Goal: Information Seeking & Learning: Understand process/instructions

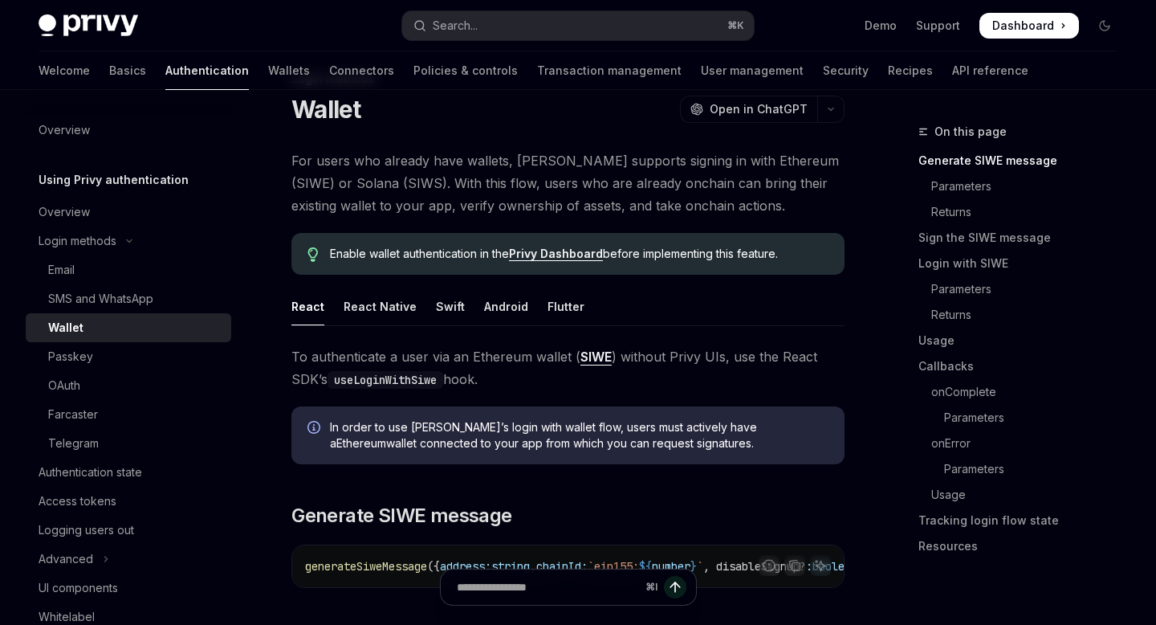
scroll to position [52, 0]
click at [573, 255] on link "Privy Dashboard" at bounding box center [556, 254] width 94 height 14
click at [557, 253] on link "Privy Dashboard" at bounding box center [556, 254] width 94 height 14
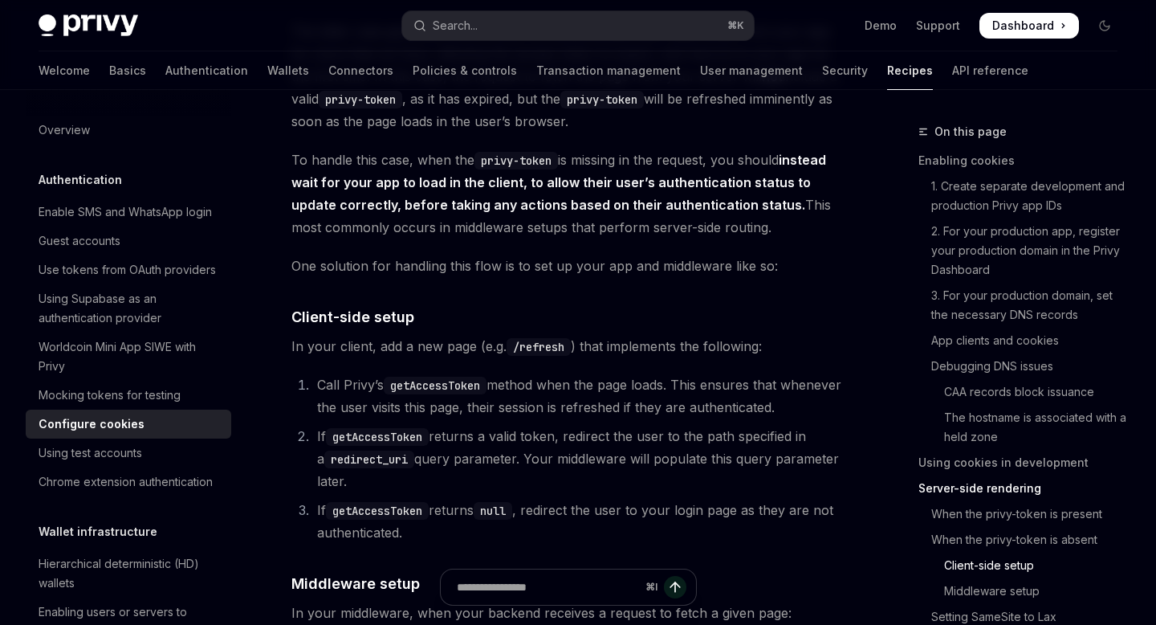
scroll to position [3770, 0]
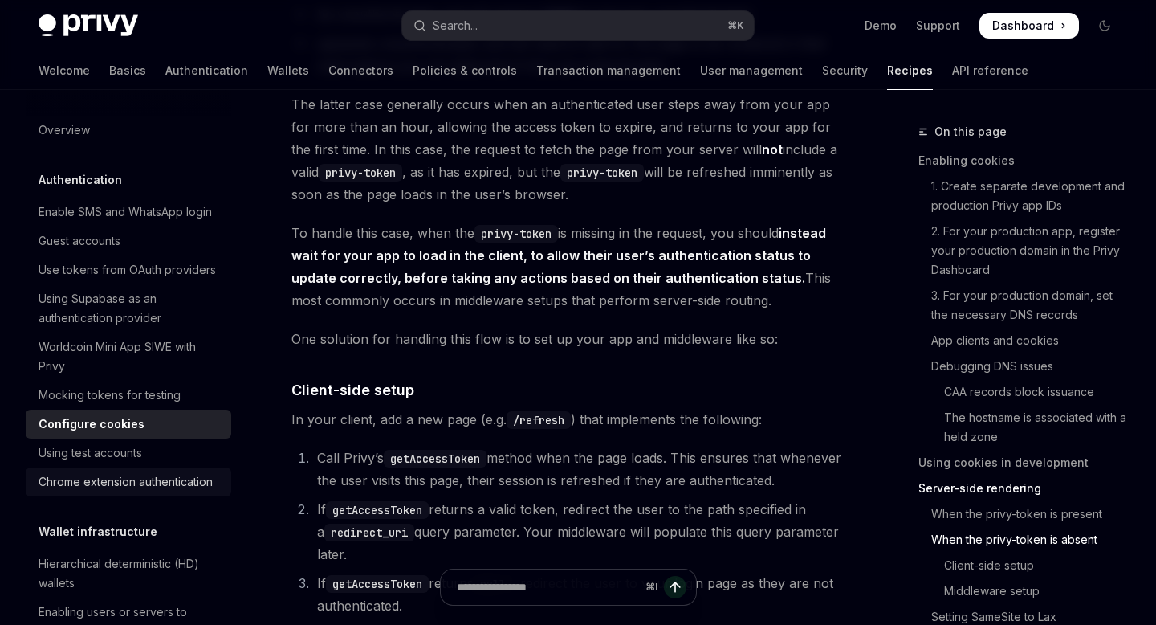
click at [191, 486] on div "Chrome extension authentication" at bounding box center [126, 481] width 174 height 19
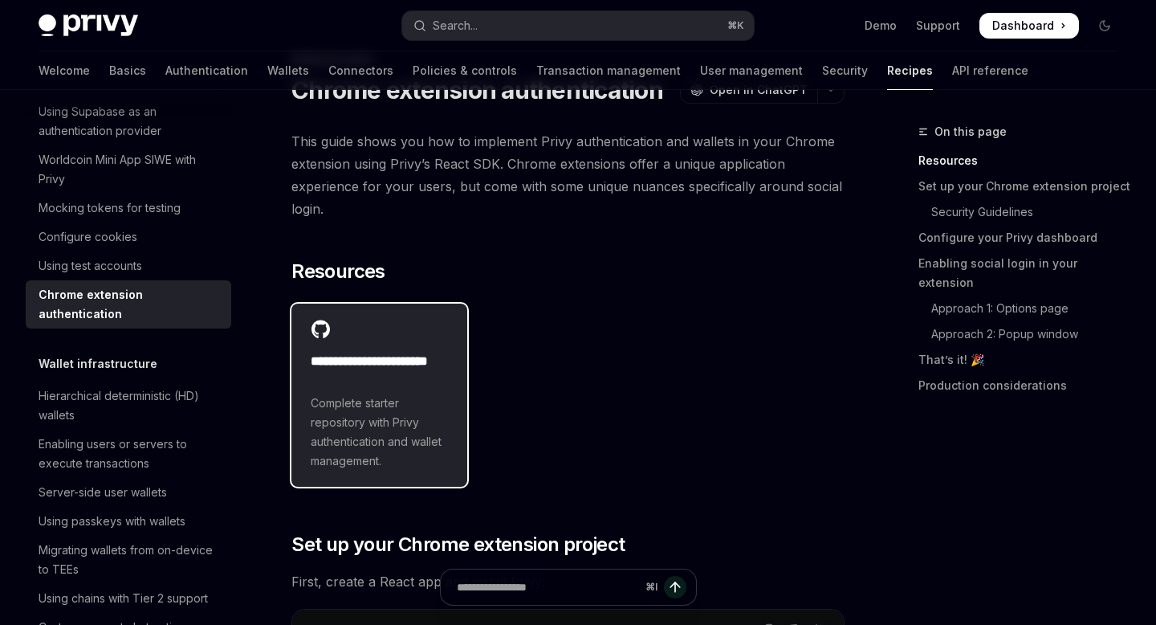
scroll to position [73, 0]
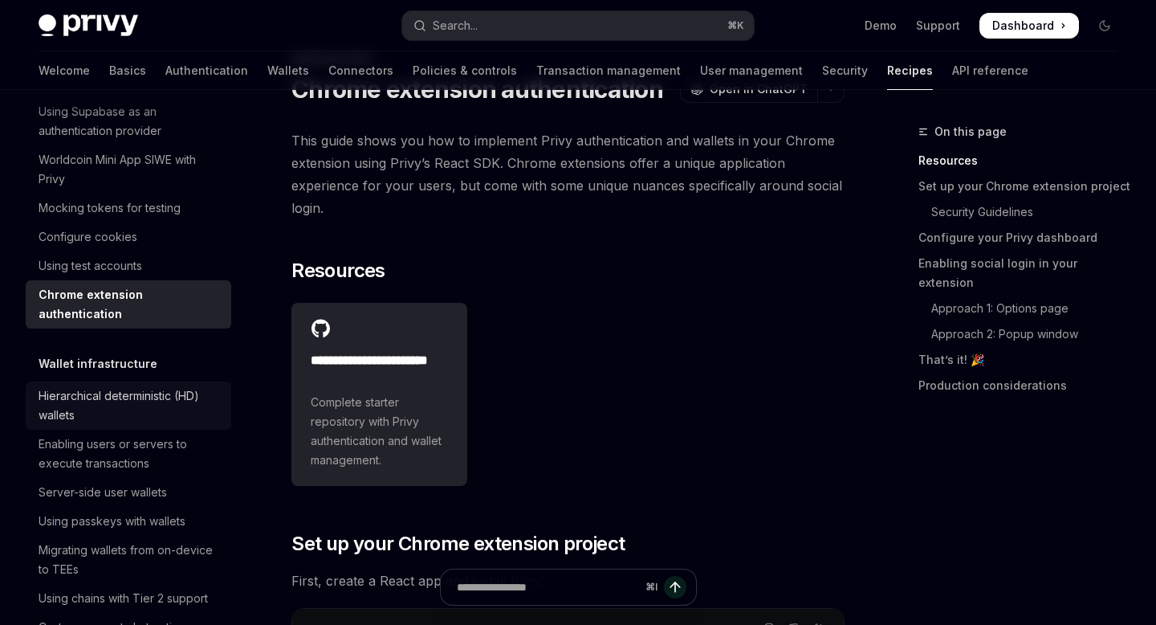
click at [138, 386] on div "Hierarchical deterministic (HD) wallets" at bounding box center [130, 405] width 183 height 39
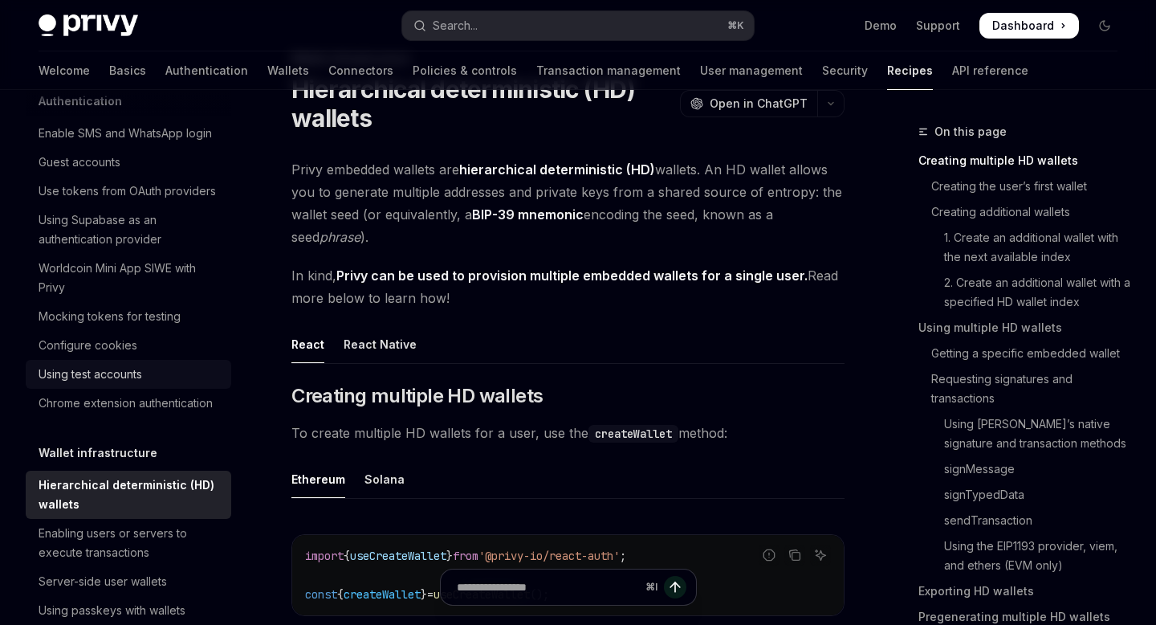
scroll to position [35, 0]
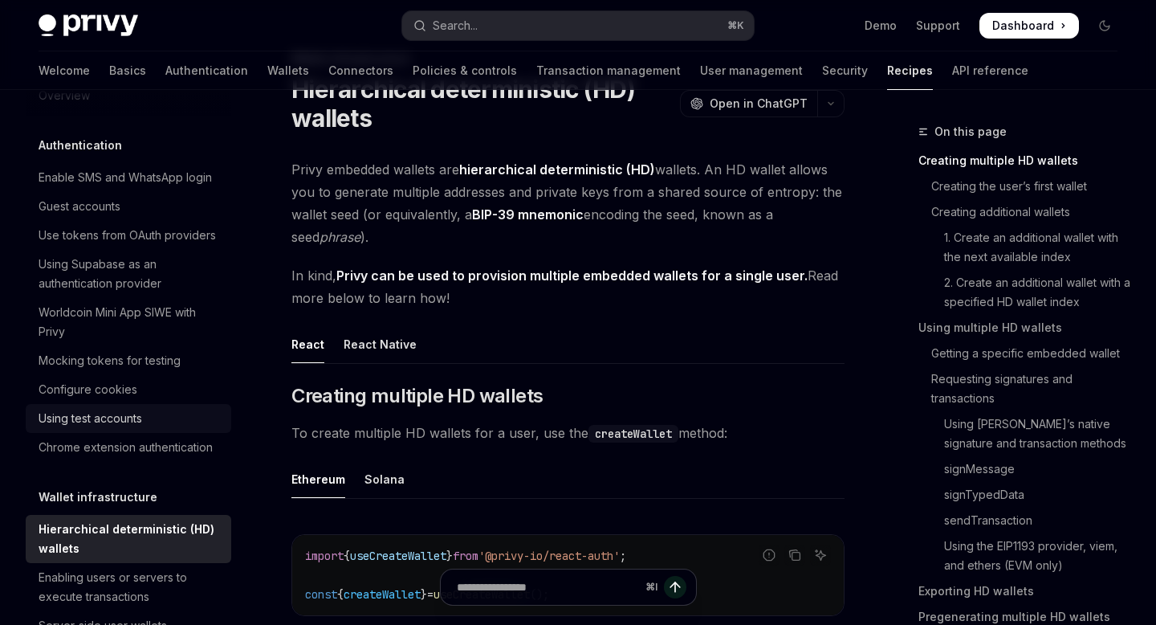
click at [165, 406] on link "Using test accounts" at bounding box center [129, 418] width 206 height 29
type textarea "*"
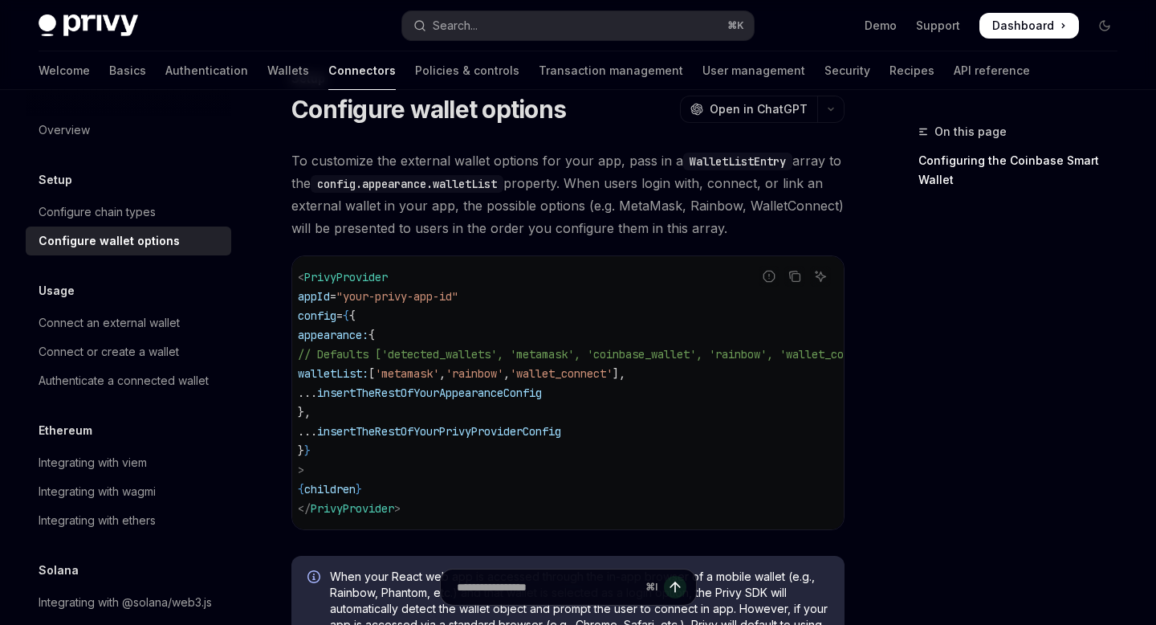
scroll to position [0, 8]
click at [368, 371] on span "walletList:" at bounding box center [332, 373] width 71 height 14
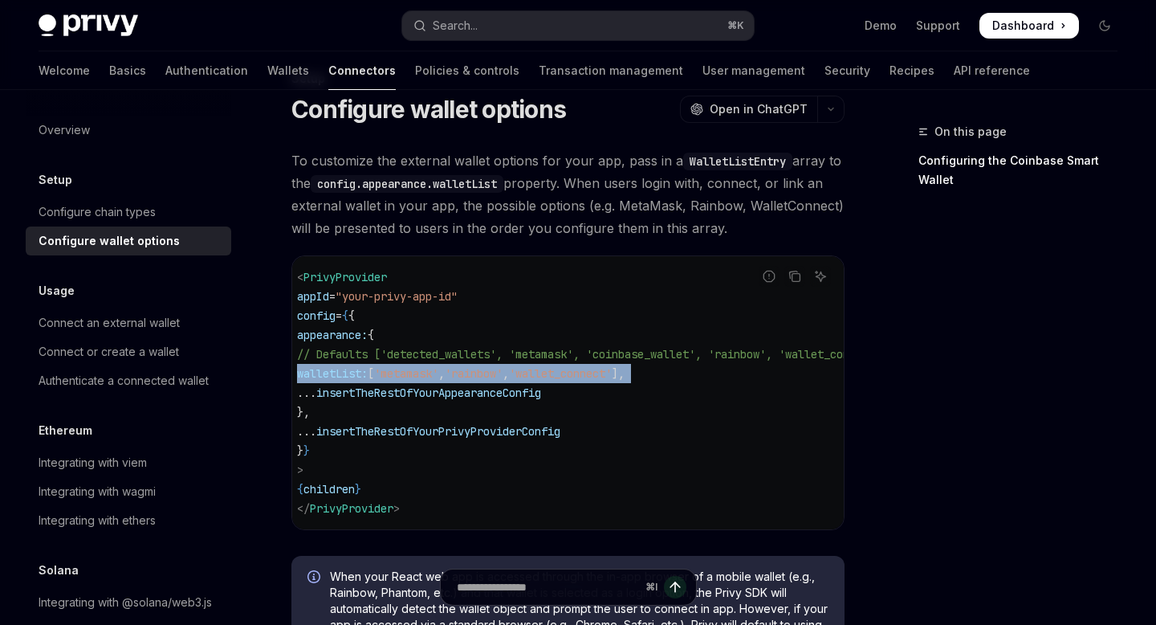
click at [368, 371] on span "walletList:" at bounding box center [332, 373] width 71 height 14
copy code "walletList: [ 'metamask' , 'rainbow' , 'wallet_connect' ],"
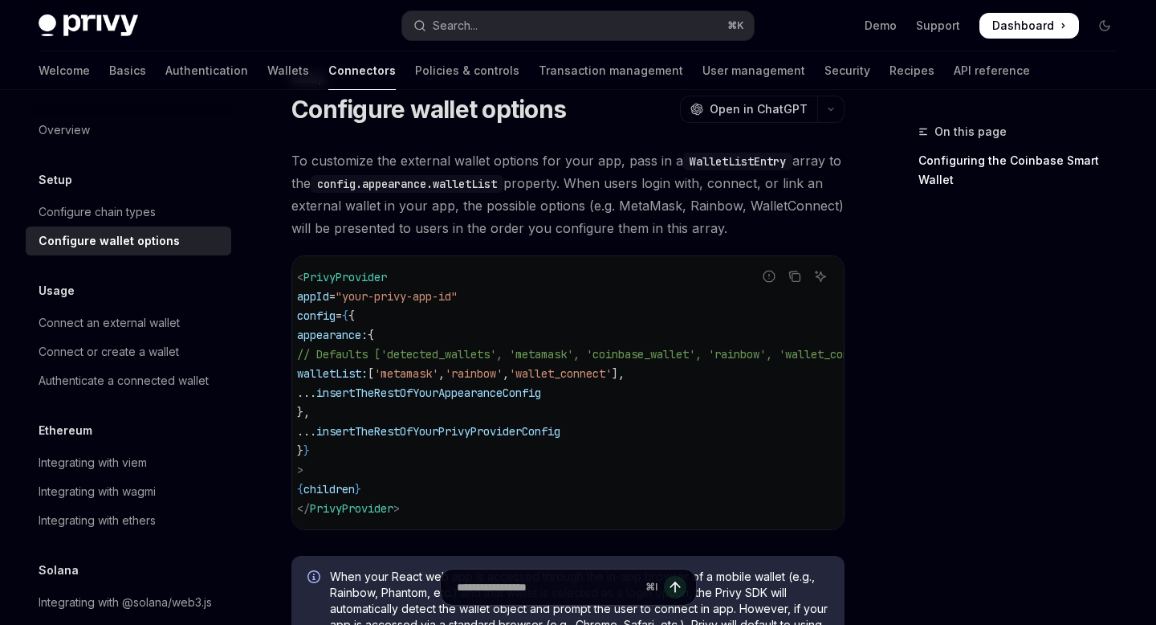
click at [438, 362] on code "< PrivyProvider appId = "your-privy-app-id" config = { { appearance: { // Defau…" at bounding box center [612, 392] width 630 height 251
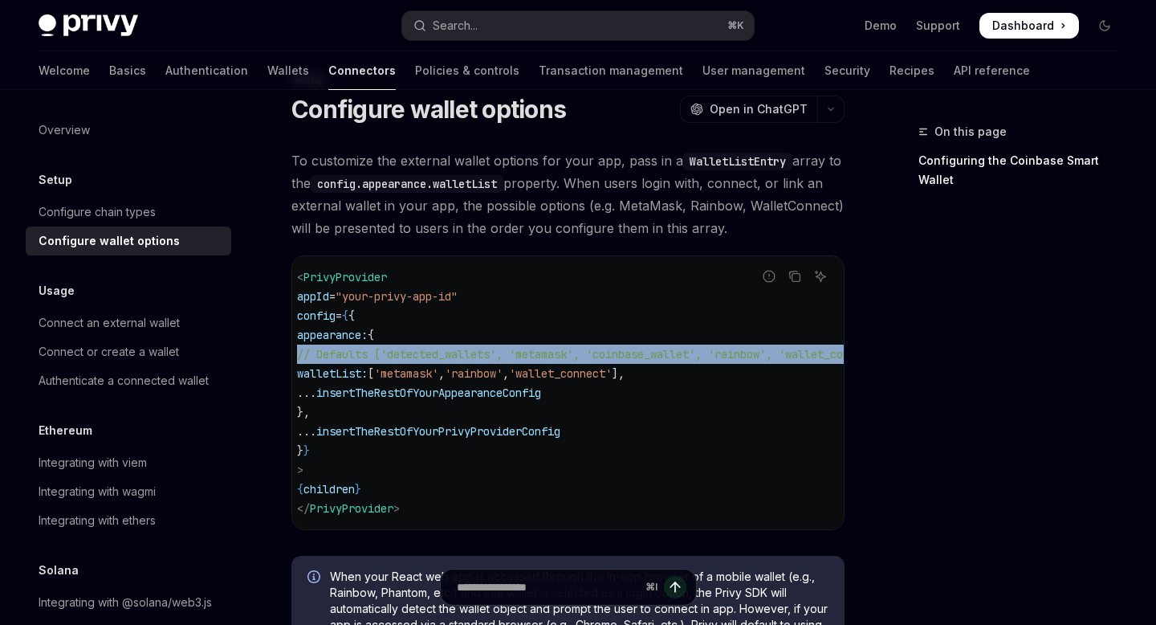
click at [438, 362] on code "< PrivyProvider appId = "your-privy-app-id" config = { { appearance: { // Defau…" at bounding box center [612, 392] width 630 height 251
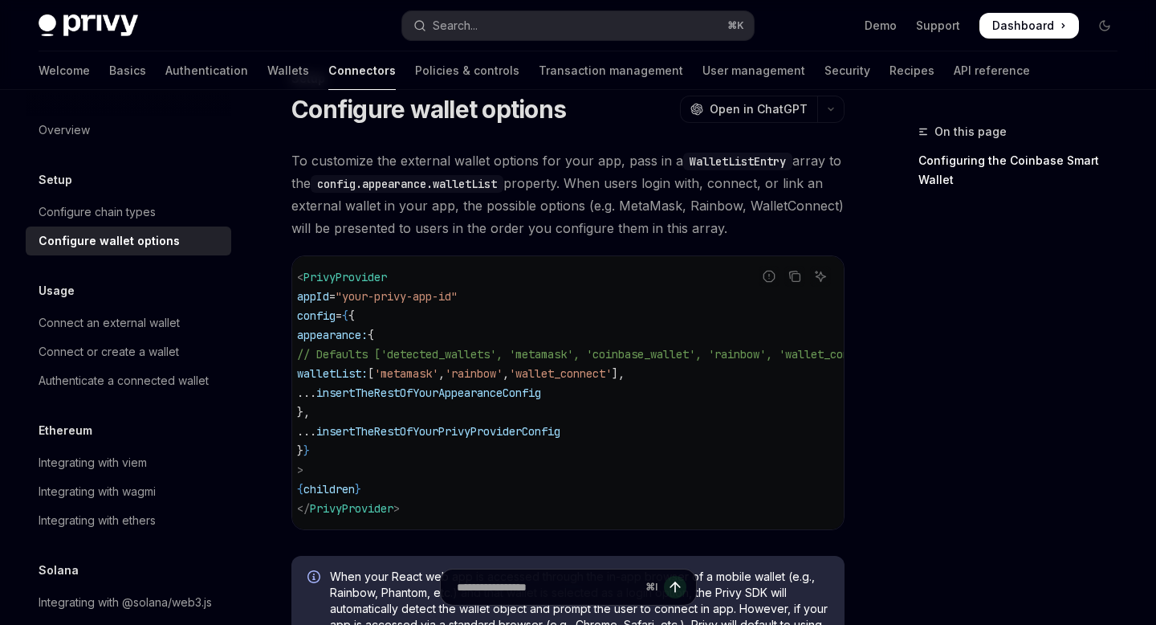
click at [436, 366] on span "'metamask'" at bounding box center [406, 373] width 64 height 14
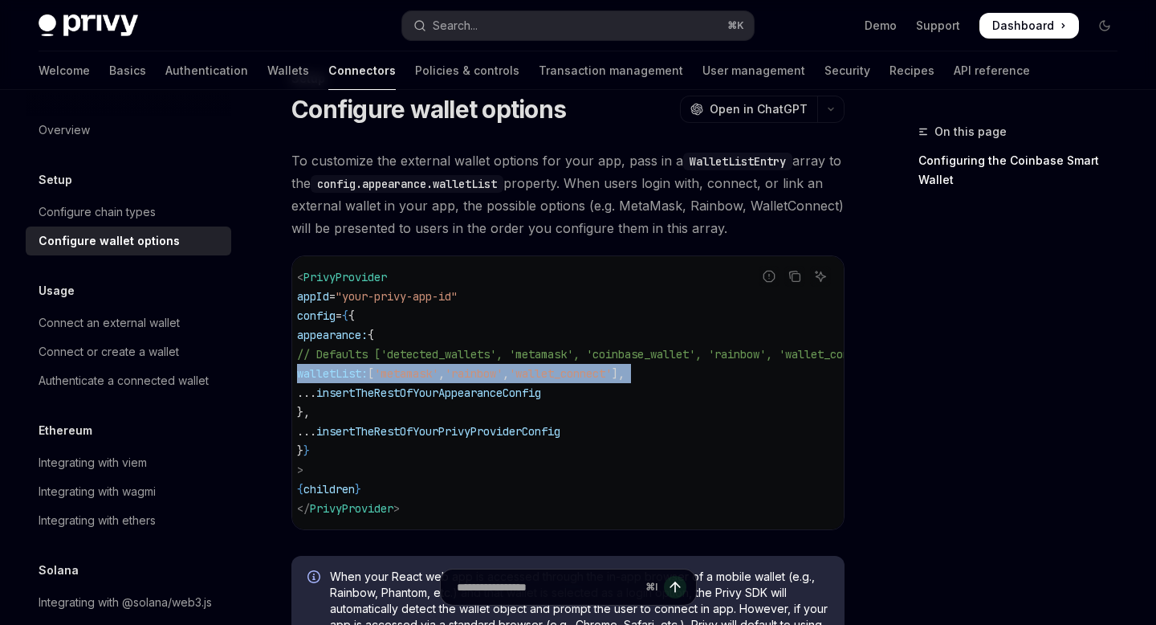
click at [436, 366] on span "'metamask'" at bounding box center [406, 373] width 64 height 14
copy code "walletList: [ 'metamask' , 'rainbow' , 'wallet_connect' ],"
